Goal: Communication & Community: Connect with others

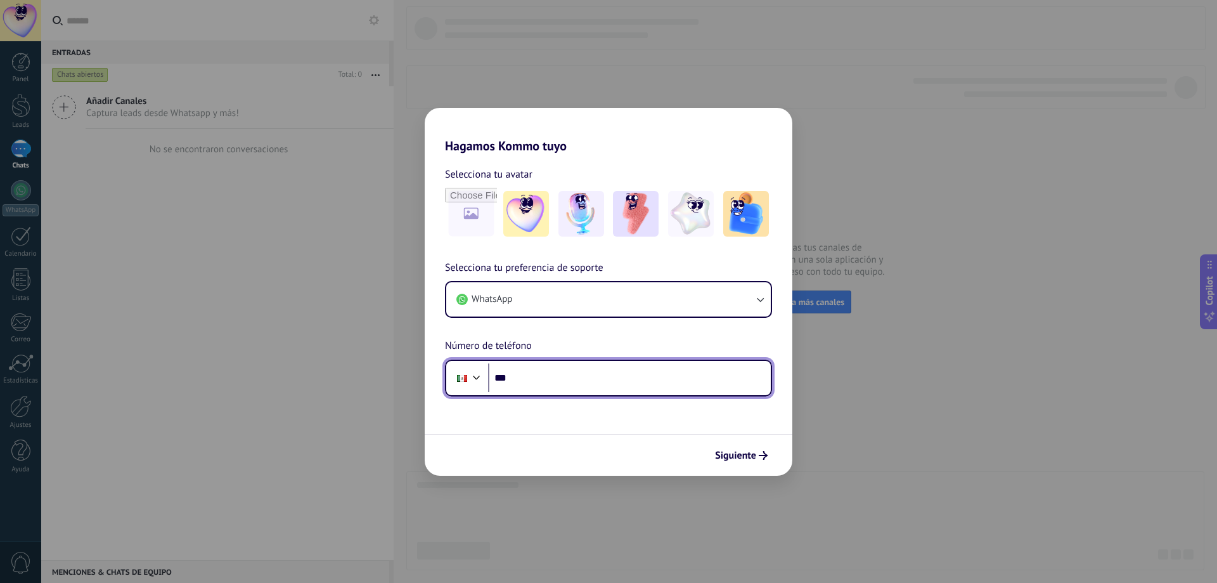
click at [541, 384] on input "***" at bounding box center [629, 377] width 283 height 29
type input "*******"
